Goal: Check status: Check status

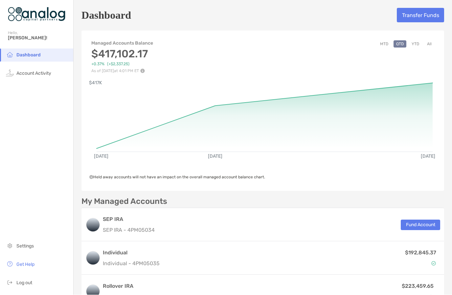
scroll to position [28, 0]
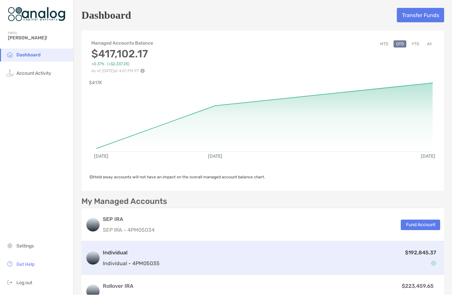
click at [415, 249] on div "$192,845.37" at bounding box center [301, 258] width 278 height 19
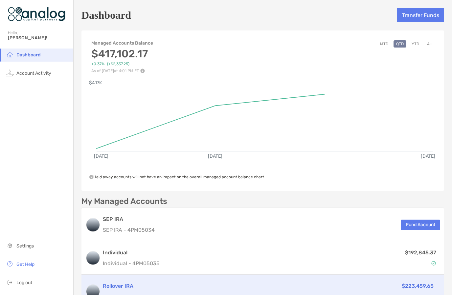
click at [412, 283] on div "$223,459.65" at bounding box center [375, 292] width 125 height 19
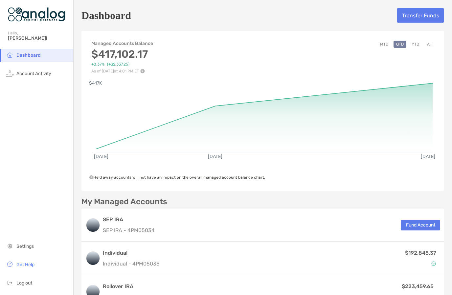
scroll to position [28, 0]
click at [26, 71] on span "Account Activity" at bounding box center [33, 74] width 35 height 6
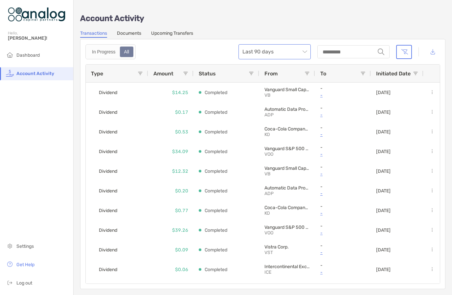
click at [305, 54] on span "Last 90 days" at bounding box center [274, 52] width 64 height 14
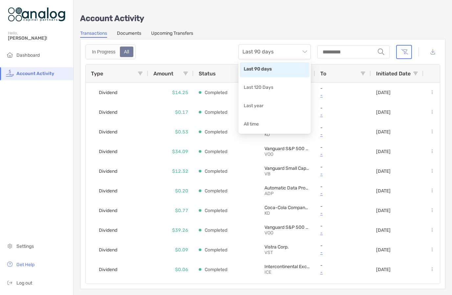
click at [360, 197] on p "-" at bounding box center [342, 194] width 45 height 8
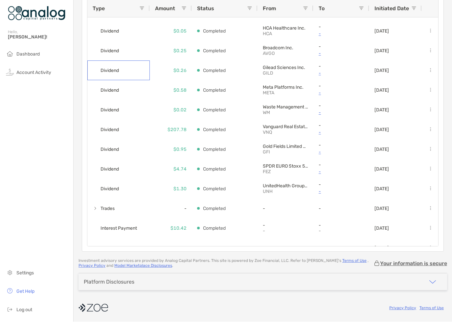
scroll to position [120, 0]
